Goal: Information Seeking & Learning: Learn about a topic

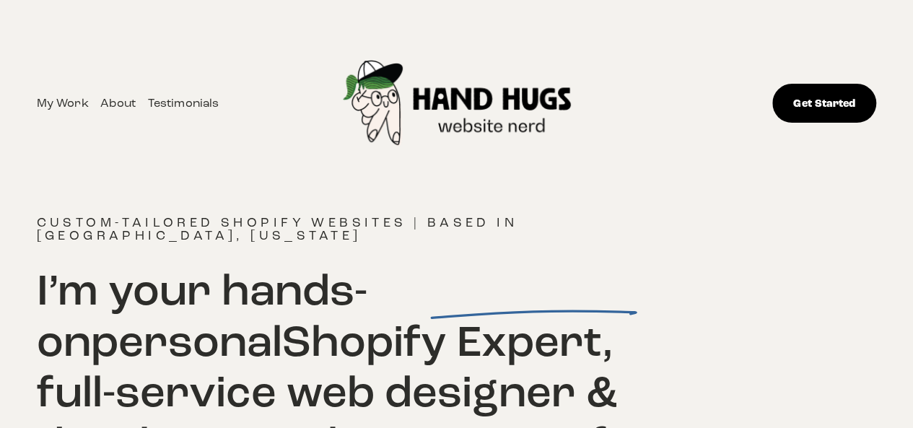
click at [126, 97] on link "About" at bounding box center [117, 103] width 35 height 20
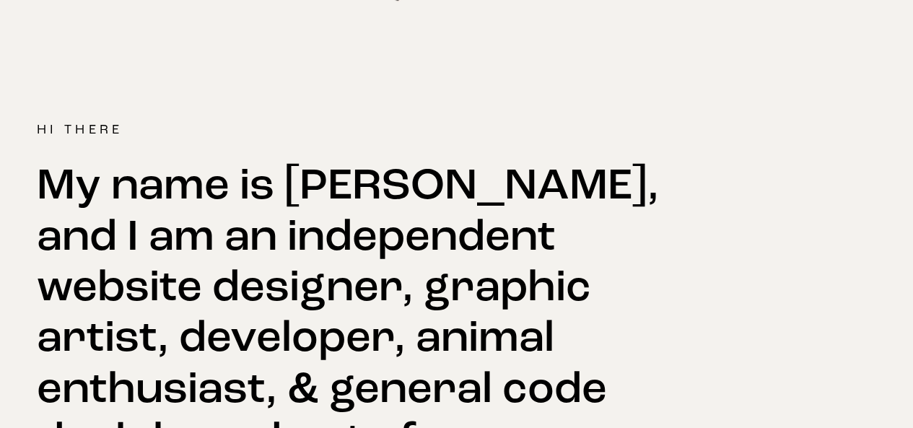
scroll to position [168, 0]
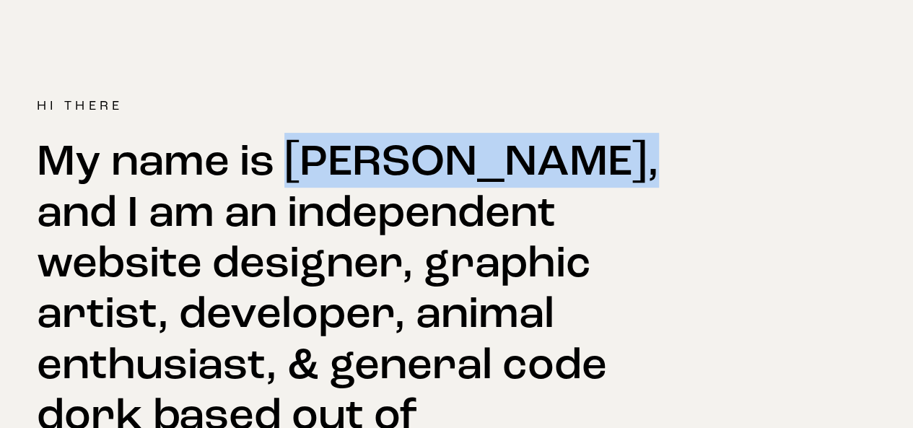
drag, startPoint x: 383, startPoint y: 167, endPoint x: 617, endPoint y: 158, distance: 234.1
click at [617, 158] on h2 "My name is Jessie Matanky, and I am an independent website designer, graphic ar…" at bounding box center [351, 338] width 628 height 406
copy h2 "Jessie Matanky"
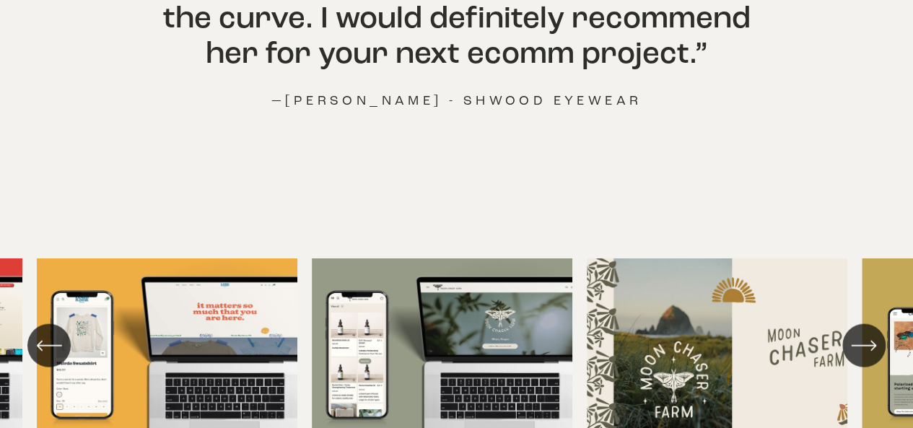
scroll to position [1350, 0]
